Goal: Information Seeking & Learning: Learn about a topic

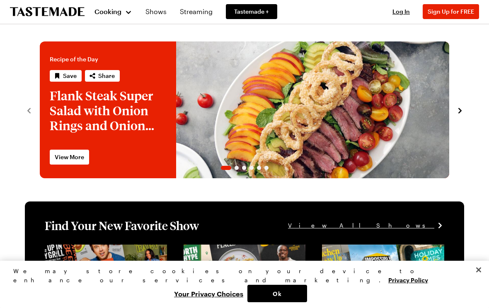
click at [112, 5] on button "Cooking" at bounding box center [114, 12] width 38 height 20
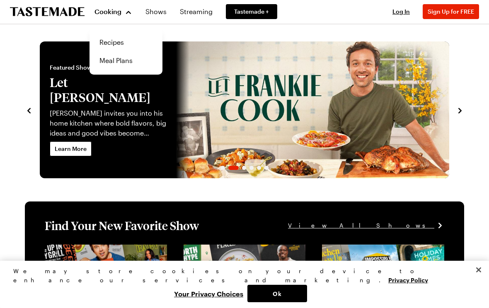
click at [112, 66] on link "Meal Plans" at bounding box center [126, 60] width 63 height 18
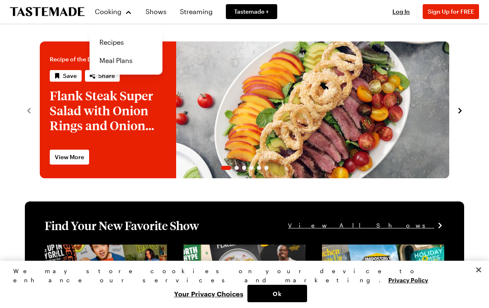
click at [108, 40] on link "Recipes" at bounding box center [126, 42] width 63 height 18
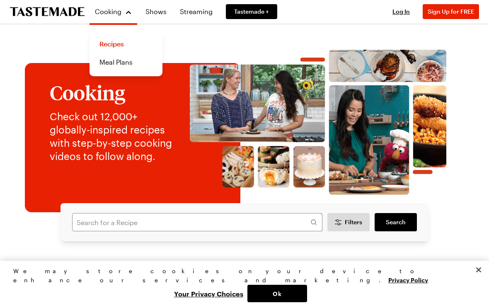
click at [357, 218] on span "Filters" at bounding box center [353, 222] width 17 height 8
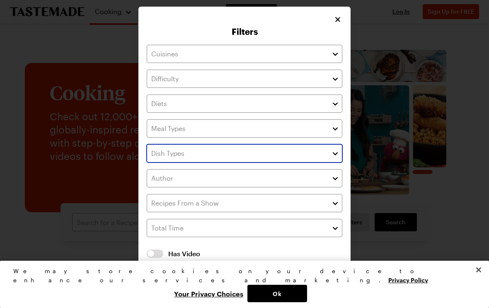
click at [161, 156] on input "text" at bounding box center [245, 153] width 196 height 18
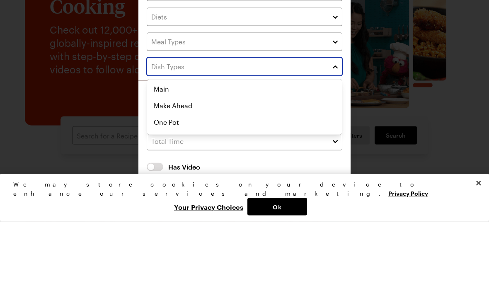
scroll to position [67, 0]
click at [160, 101] on div "Appetizer Beverage Cocktail Kid Friendly Main Make Ahead One Pot Party Sheet Pa…" at bounding box center [244, 150] width 195 height 99
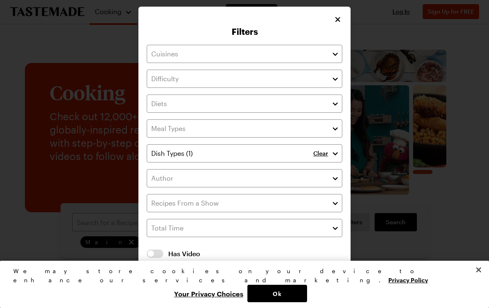
click at [422, 170] on div at bounding box center [244, 154] width 489 height 308
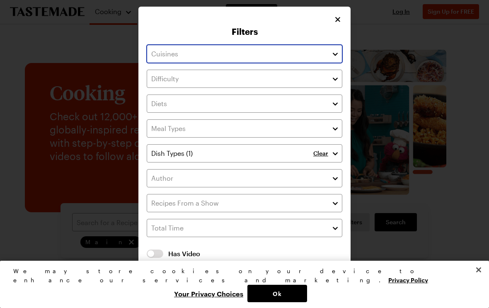
click at [167, 56] on input "text" at bounding box center [245, 54] width 196 height 18
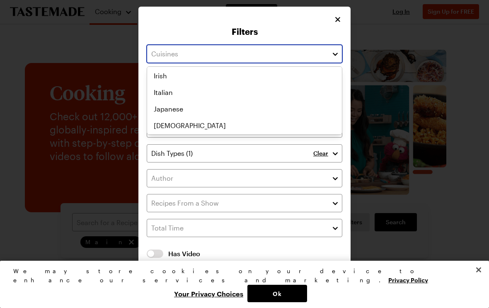
scroll to position [0, 0]
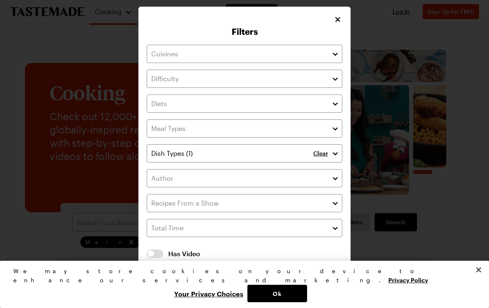
click at [340, 23] on icon "Close" at bounding box center [338, 19] width 8 height 8
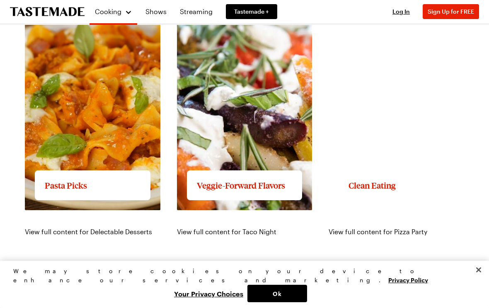
scroll to position [924, 0]
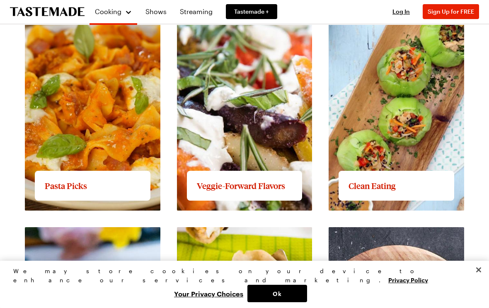
click at [273, 22] on link "View full content for Veggie-Forward Flavors" at bounding box center [234, 13] width 115 height 18
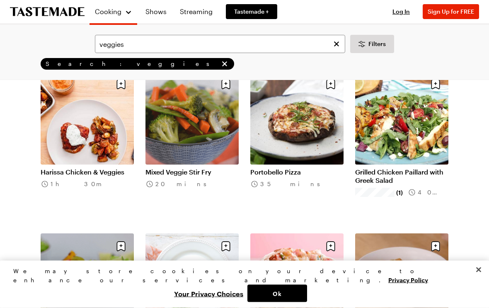
scroll to position [553, 0]
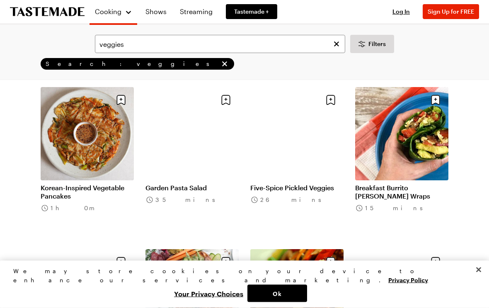
scroll to position [1024, 0]
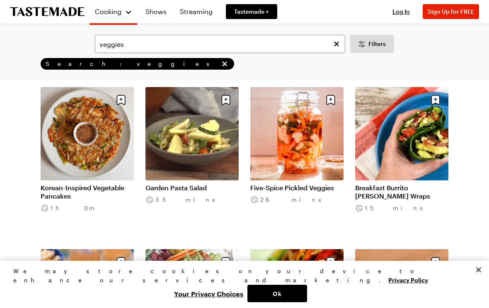
click at [100, 184] on link "Korean-Inspired Vegetable Pancakes" at bounding box center [87, 192] width 93 height 17
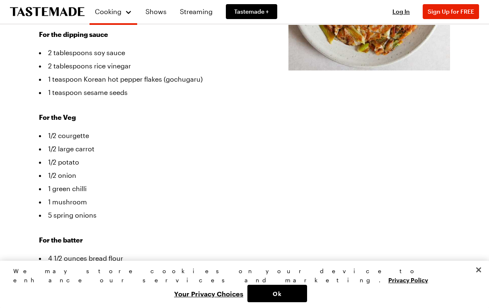
scroll to position [85, 0]
